Goal: Information Seeking & Learning: Find specific fact

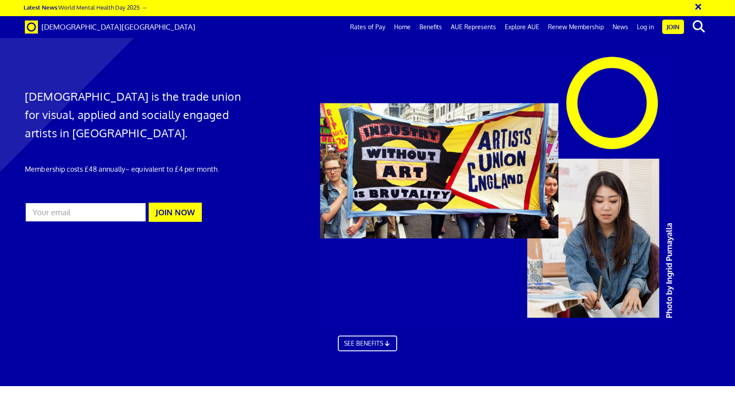
scroll to position [0, 9]
click at [363, 22] on link "Rates of Pay" at bounding box center [368, 27] width 44 height 22
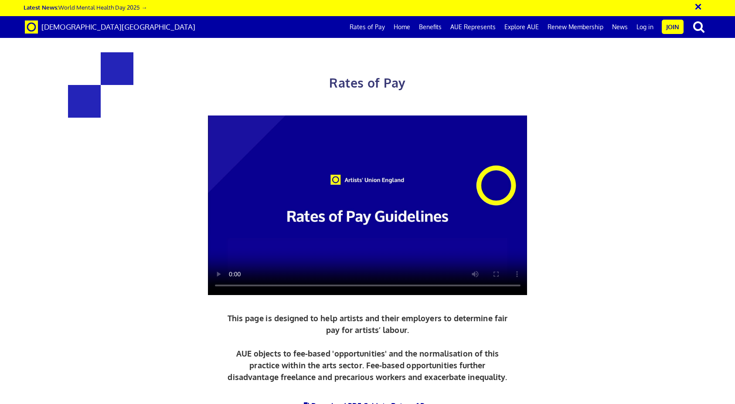
scroll to position [313, 0]
drag, startPoint x: 178, startPoint y: 177, endPoint x: 276, endPoint y: 183, distance: 98.8
drag, startPoint x: 178, startPoint y: 175, endPoint x: 279, endPoint y: 178, distance: 100.4
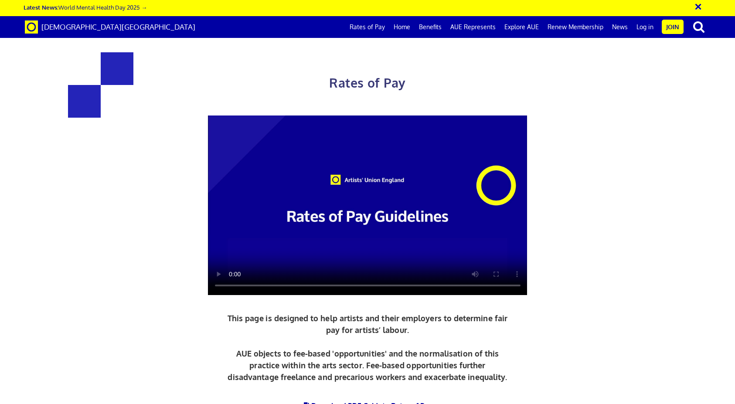
copy h3 "£216.63 a day"
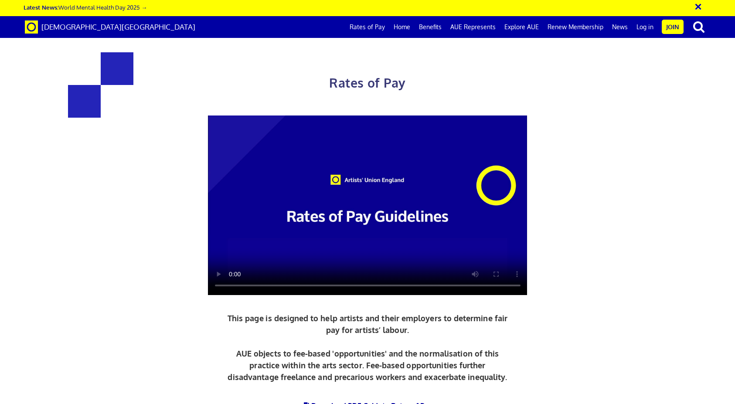
drag, startPoint x: 175, startPoint y: 175, endPoint x: 283, endPoint y: 178, distance: 107.8
copy h3 "£216.63 a day"
